Goal: Use online tool/utility: Utilize a website feature to perform a specific function

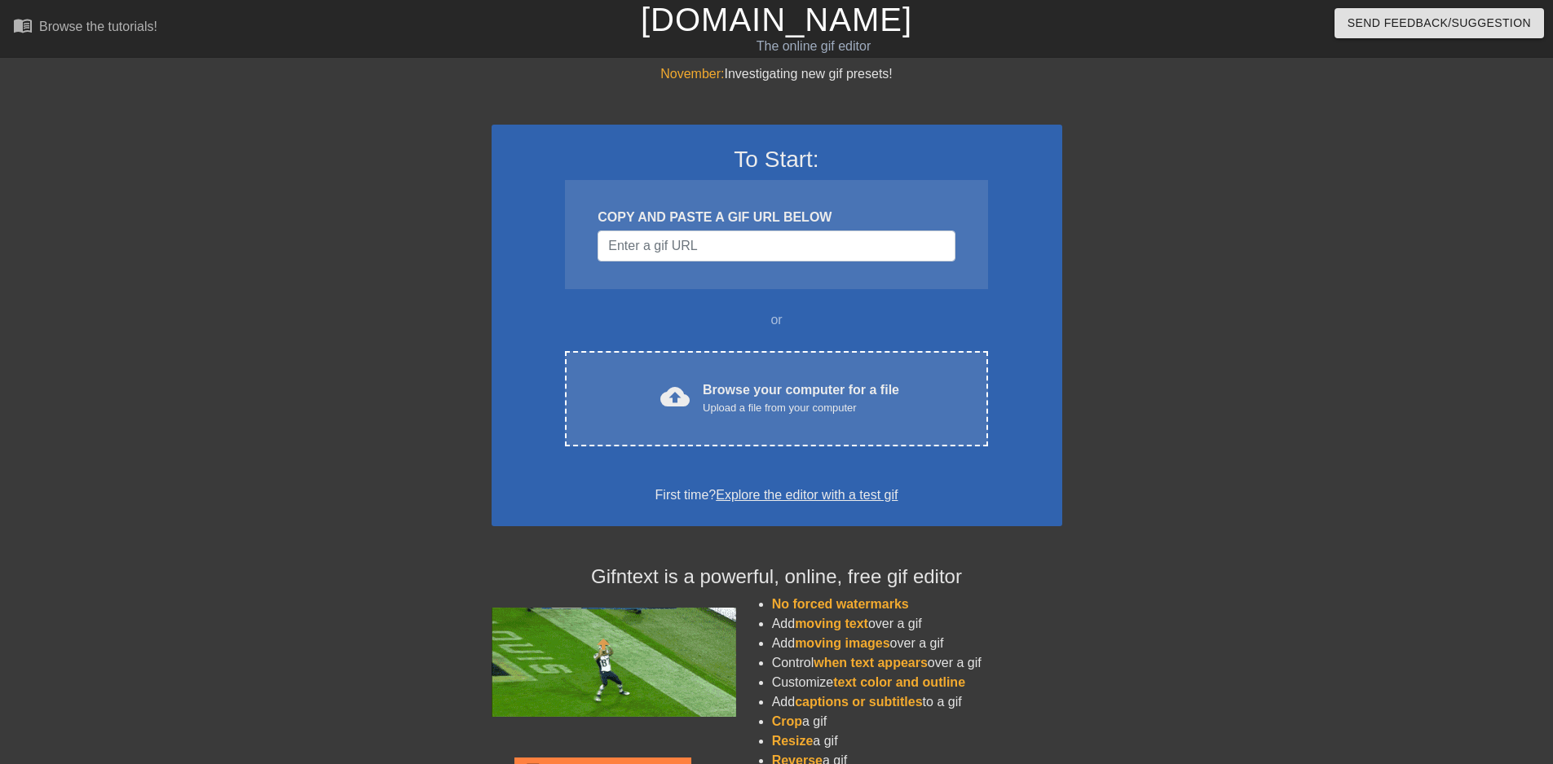
click at [737, 488] on link "Explore the editor with a test gif" at bounding box center [807, 495] width 182 height 14
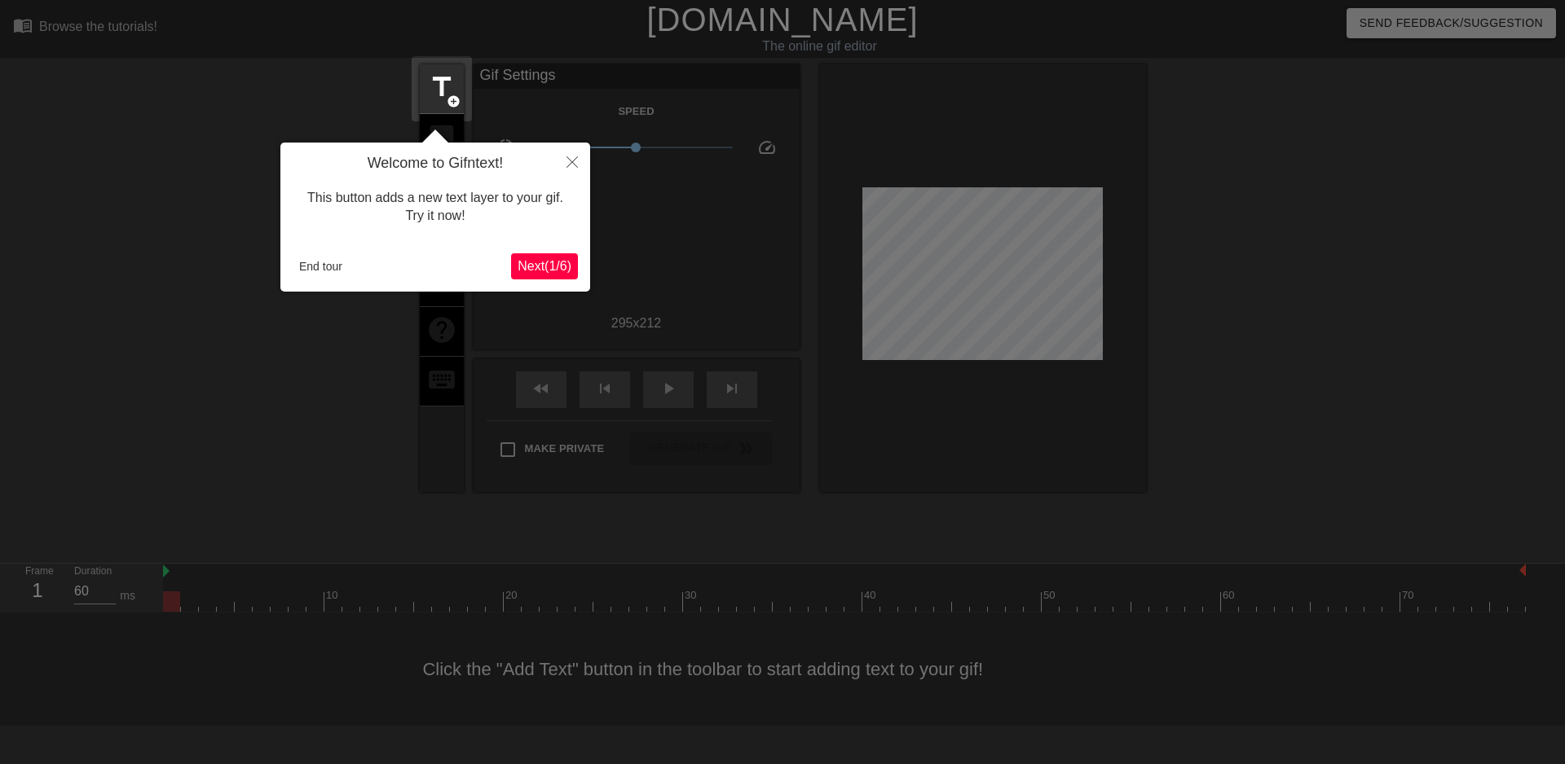
drag, startPoint x: 536, startPoint y: 169, endPoint x: 553, endPoint y: 165, distance: 16.6
click at [544, 168] on h4 "Welcome to Gifntext!" at bounding box center [435, 164] width 285 height 18
click at [582, 161] on button "Close" at bounding box center [572, 161] width 36 height 37
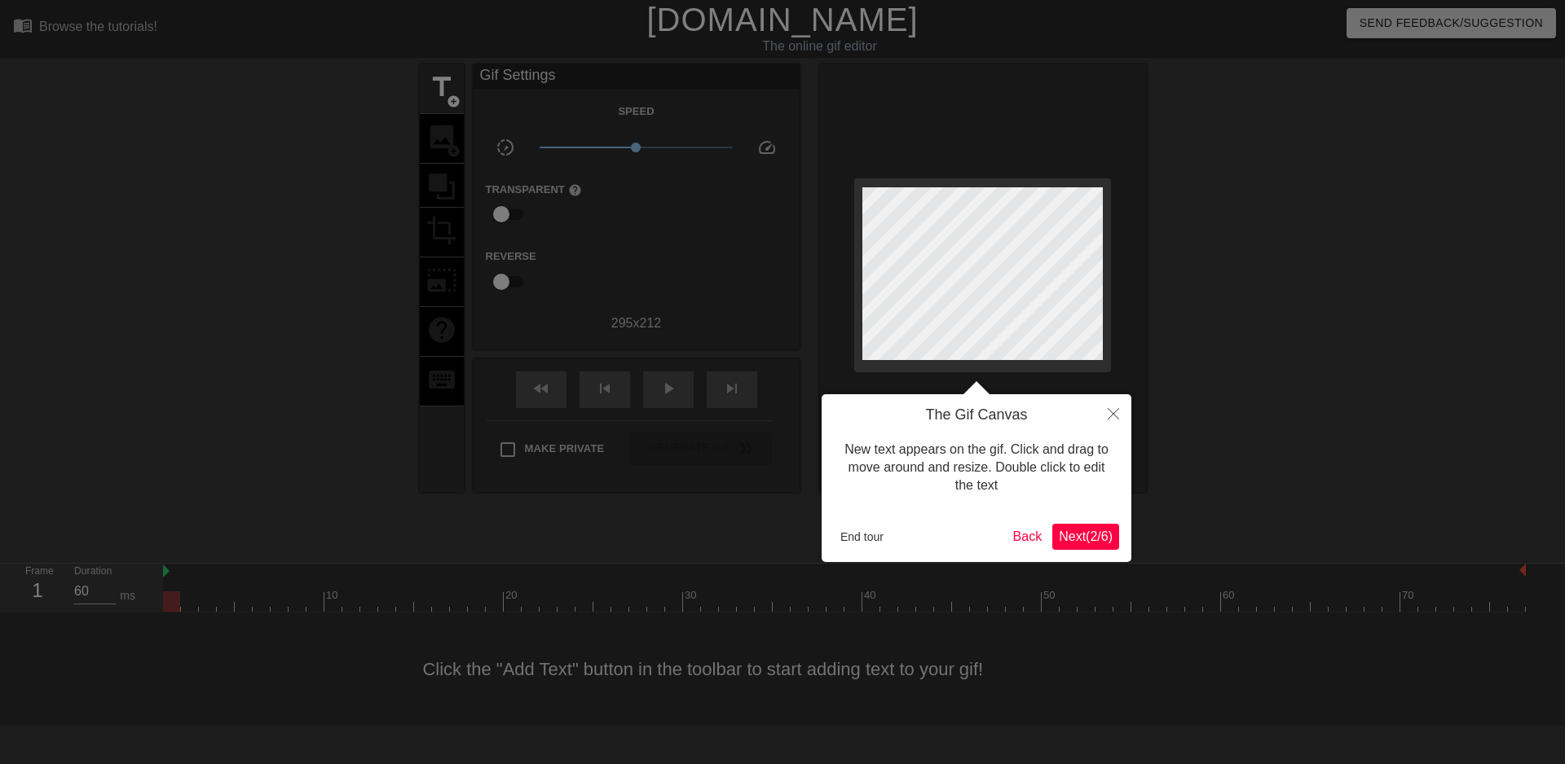
click at [1061, 544] on span "Next ( 2 / 6 )" at bounding box center [1086, 537] width 54 height 14
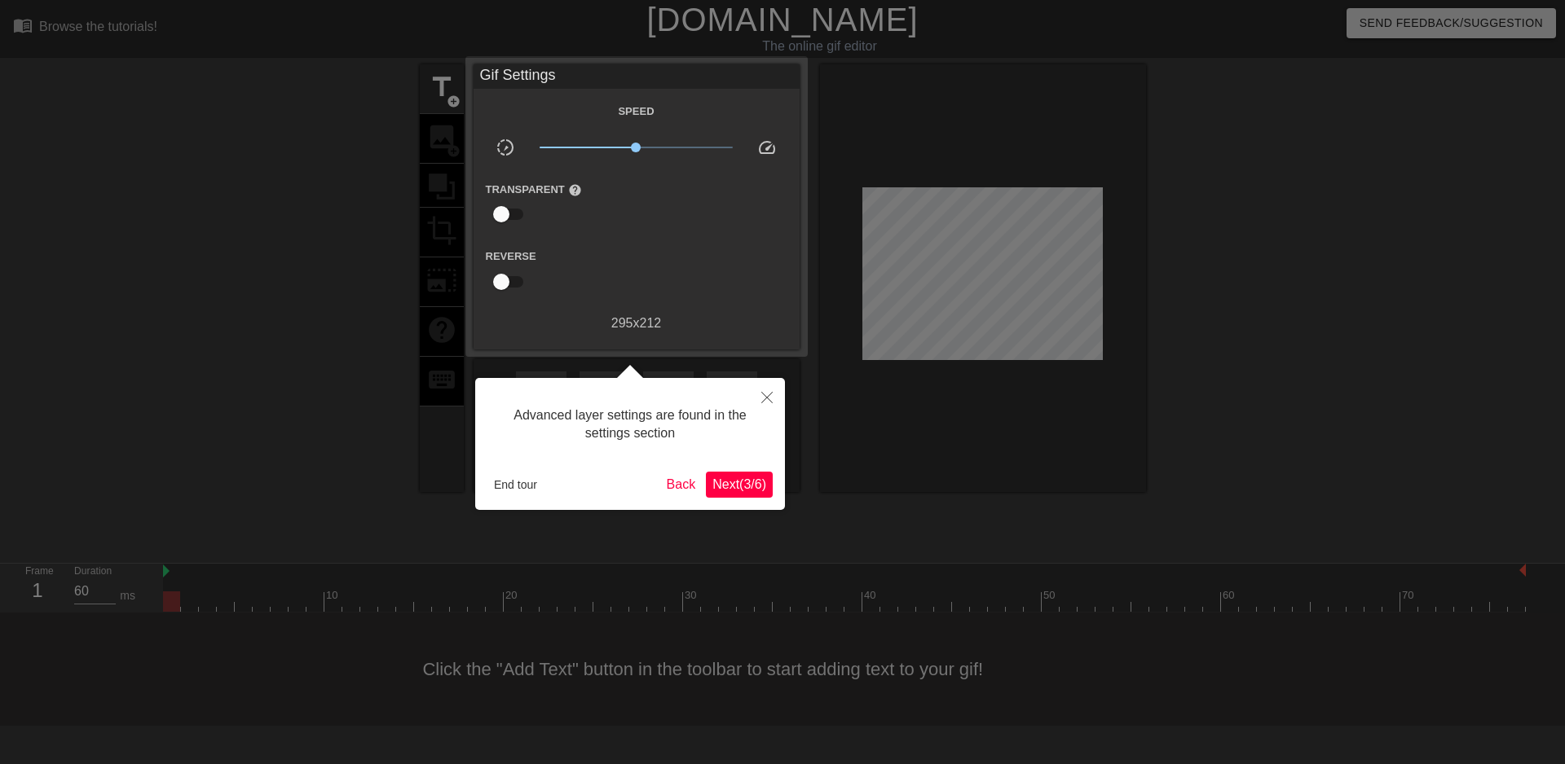
click at [1061, 531] on div at bounding box center [782, 382] width 1565 height 764
click at [720, 496] on button "Next ( 3 / 6 )" at bounding box center [739, 485] width 67 height 26
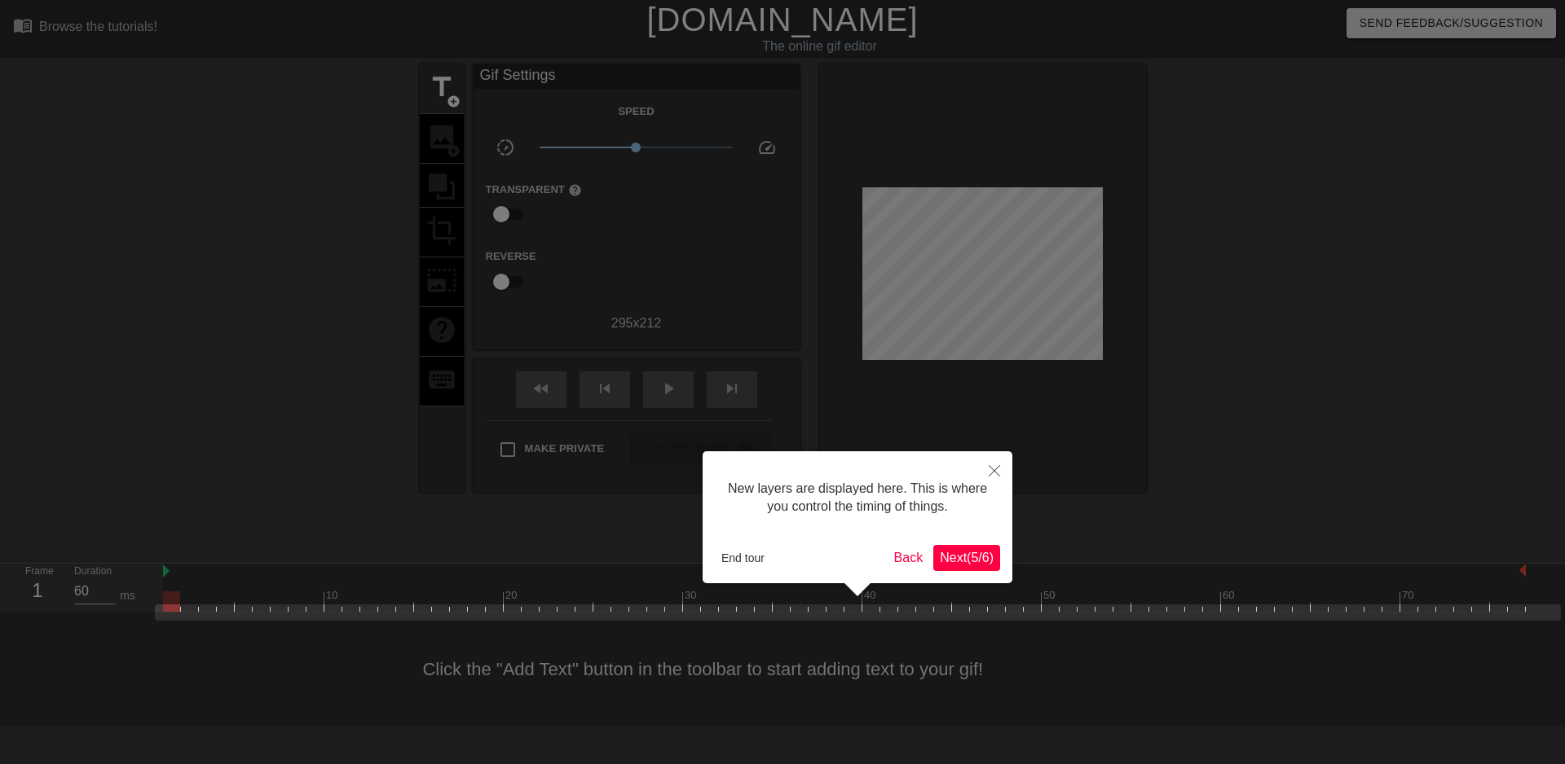
scroll to position [14, 0]
click at [719, 484] on div at bounding box center [782, 382] width 1565 height 764
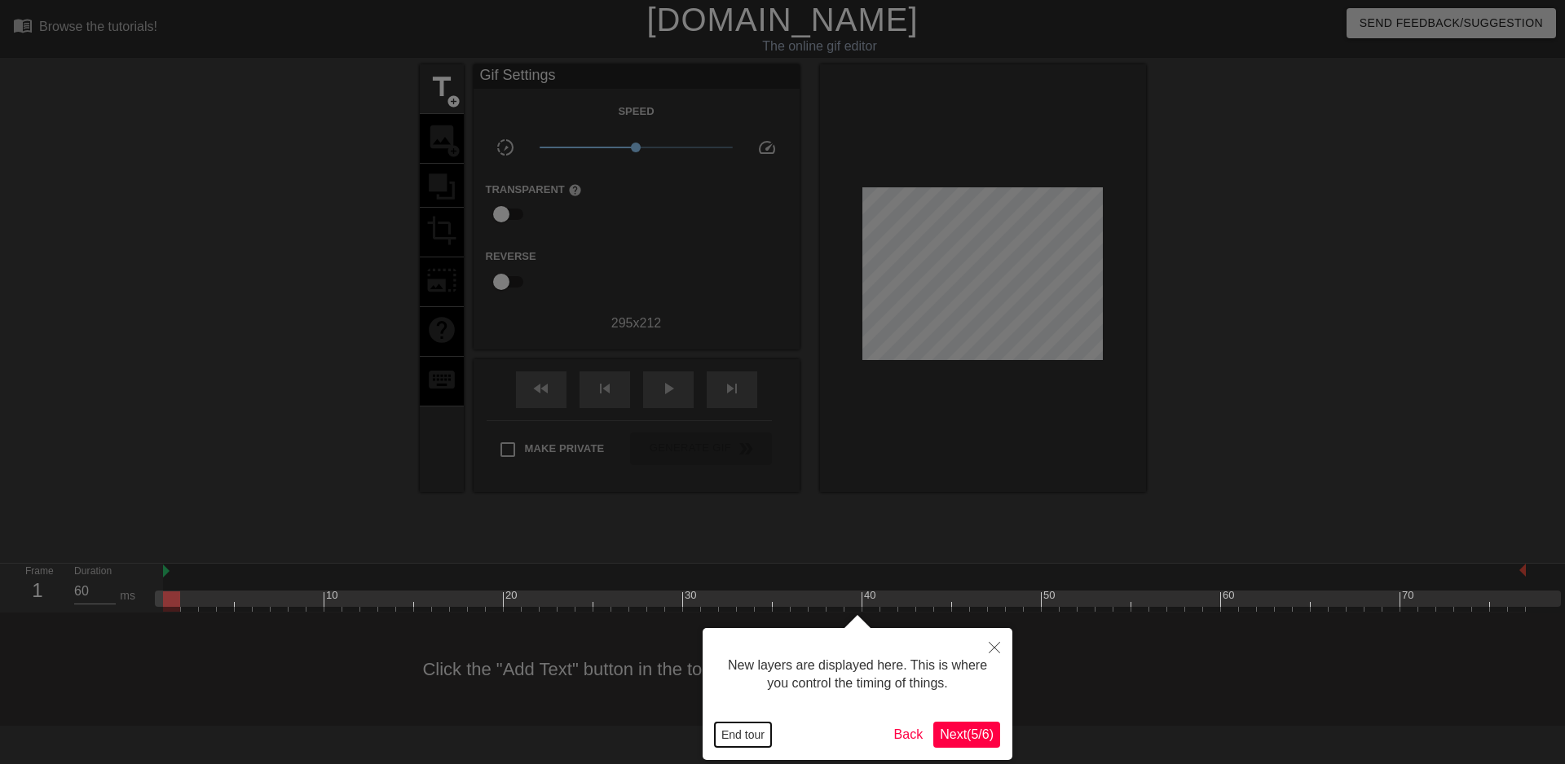
click at [728, 741] on button "End tour" at bounding box center [743, 735] width 56 height 24
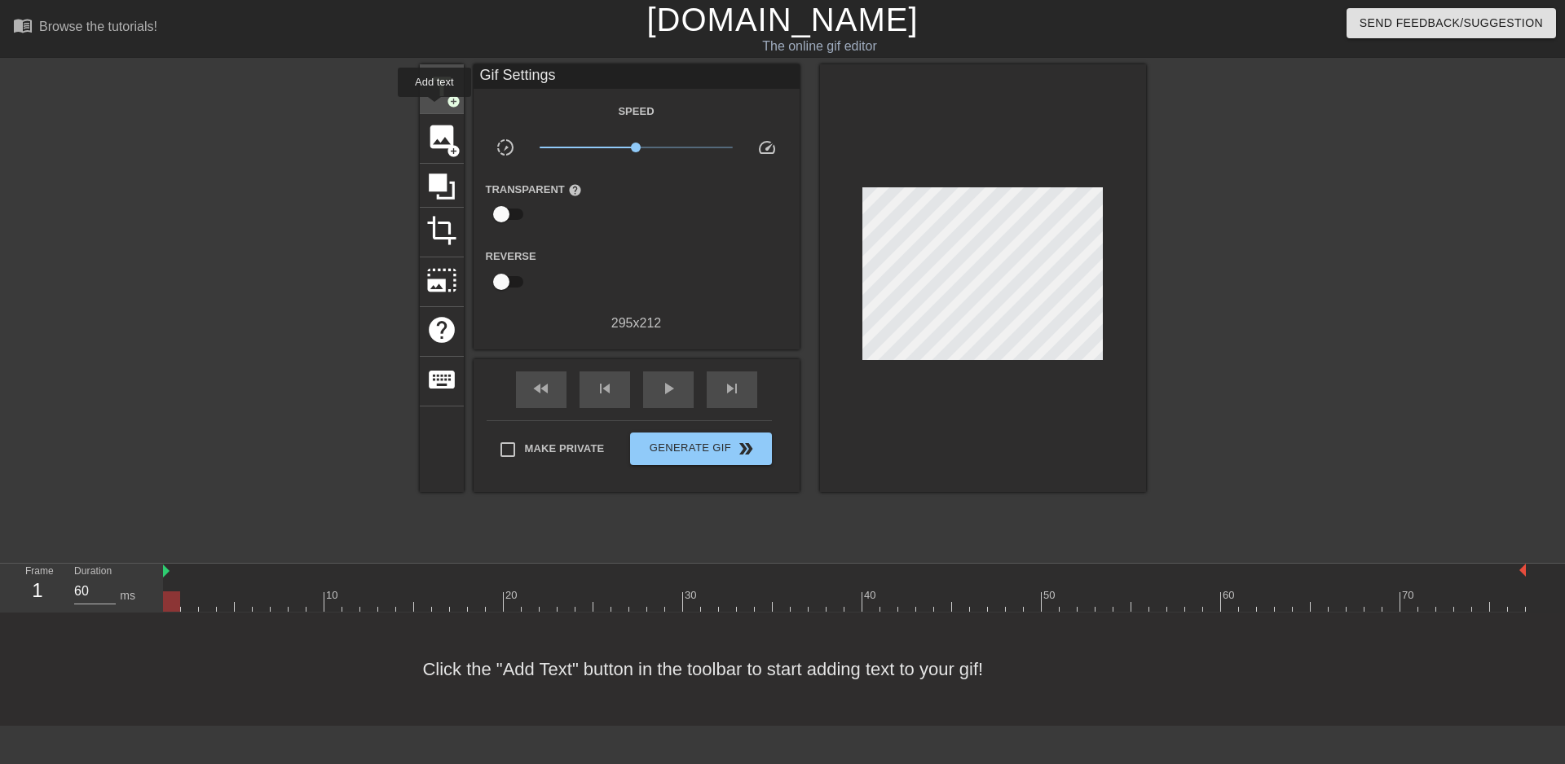
click at [445, 93] on div "title add_circle" at bounding box center [442, 89] width 44 height 50
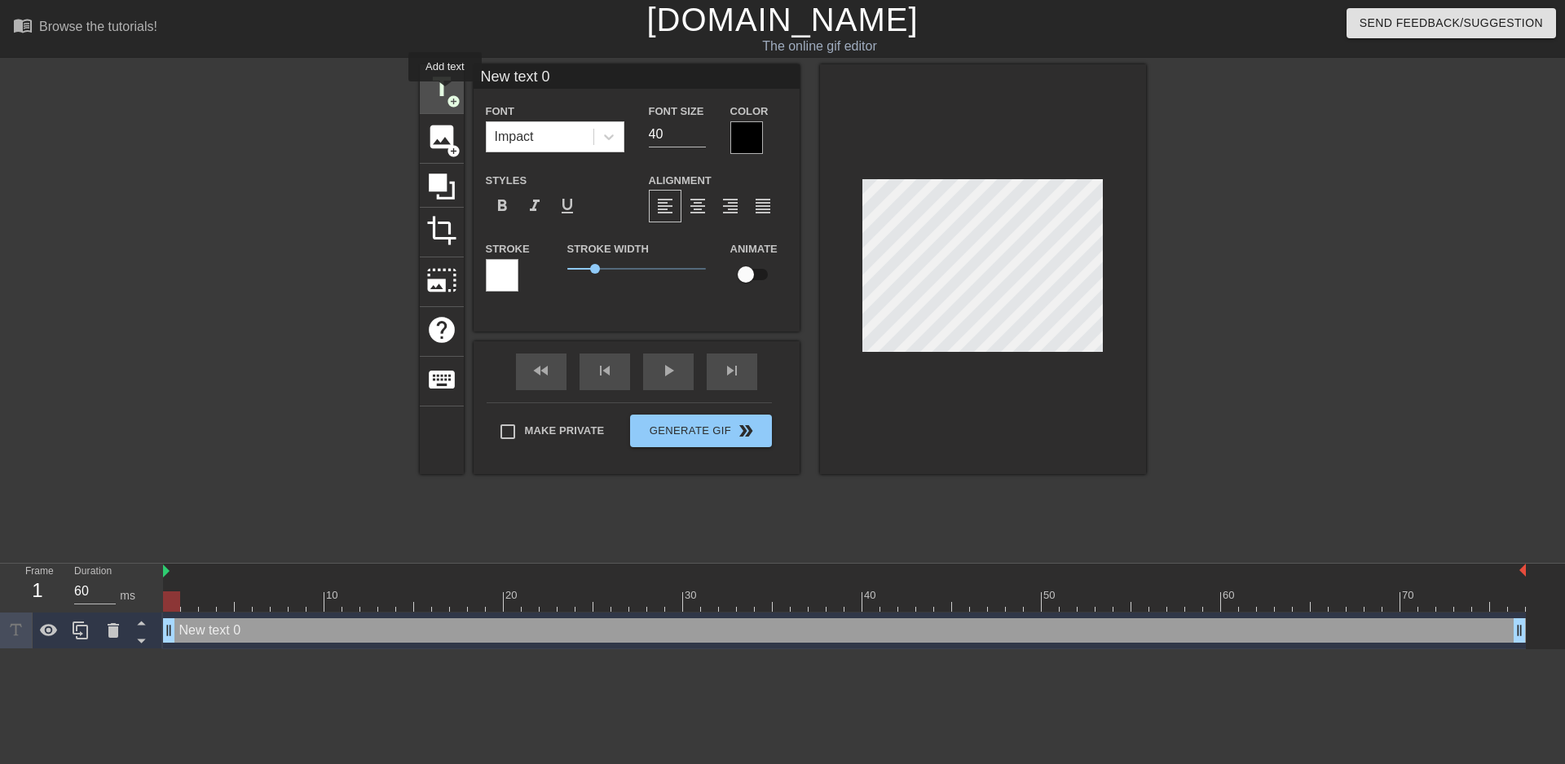
scroll to position [0, 0]
click at [552, 140] on div "Impact" at bounding box center [540, 136] width 107 height 29
click at [741, 263] on input "checkbox" at bounding box center [745, 274] width 93 height 31
checkbox input "true"
